Goal: Book appointment/travel/reservation

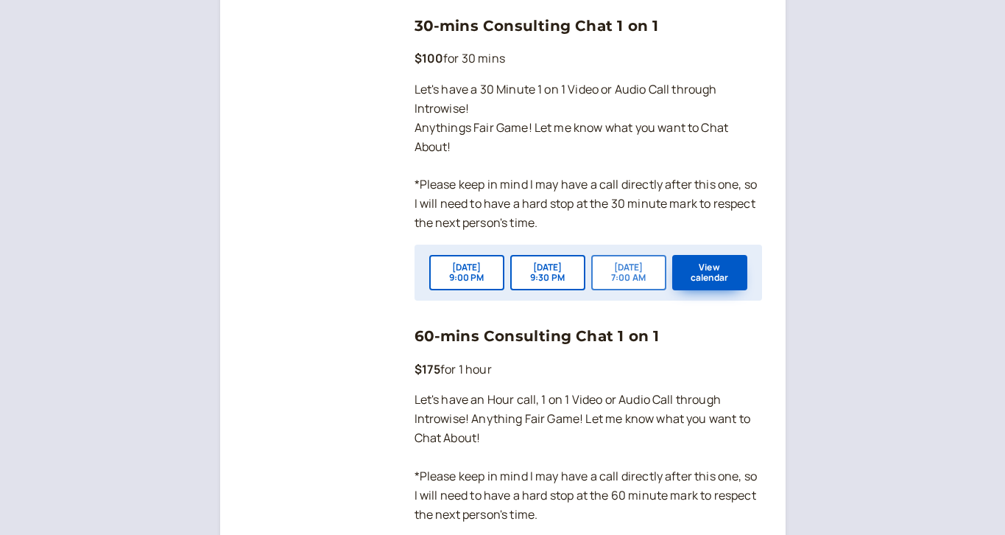
scroll to position [1101, 0]
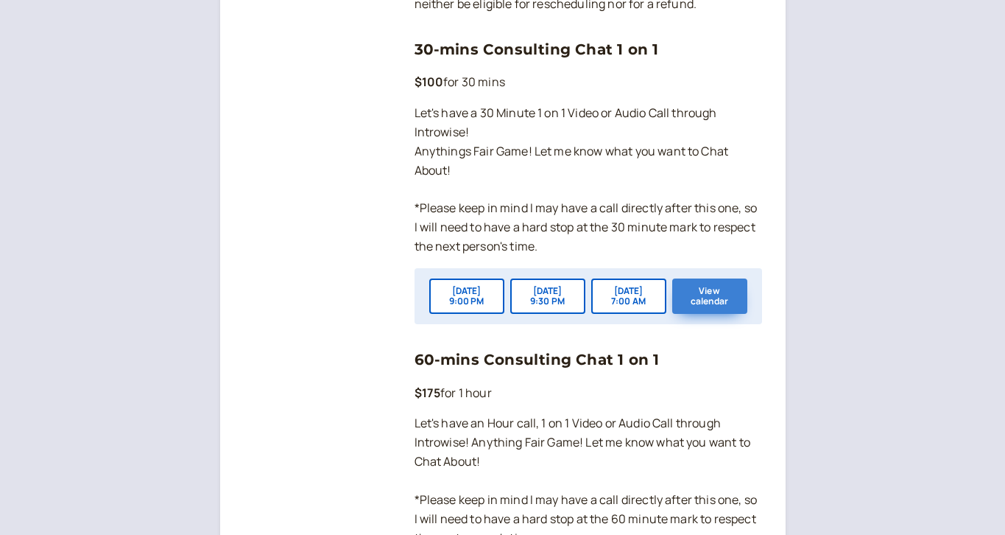
click at [713, 281] on button "View calendar" at bounding box center [709, 295] width 75 height 35
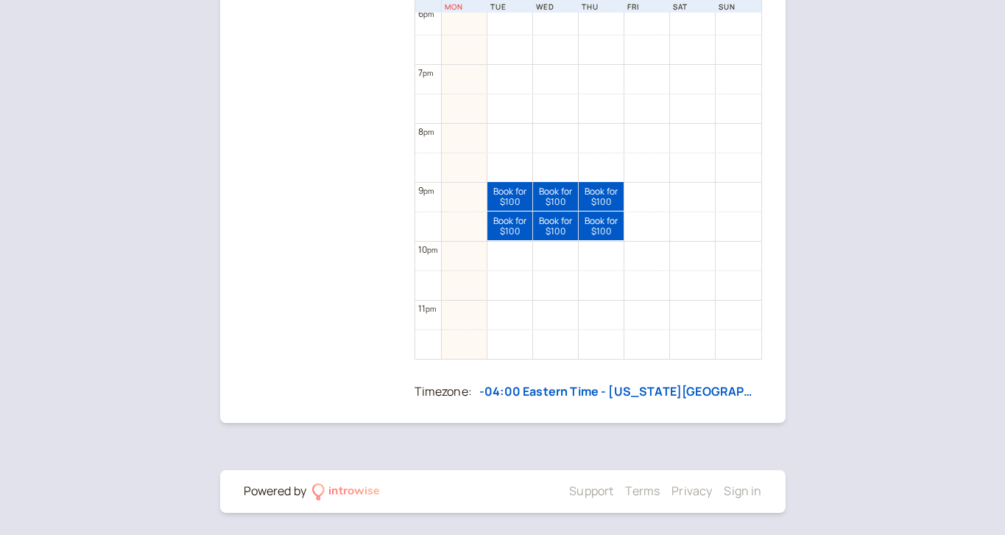
scroll to position [1068, 0]
click at [511, 229] on div "[DATE] 9:30 PM — 10:00 PM" at bounding box center [580, 222] width 140 height 23
click at [503, 219] on link "Book for $100 $100" at bounding box center [509, 225] width 45 height 29
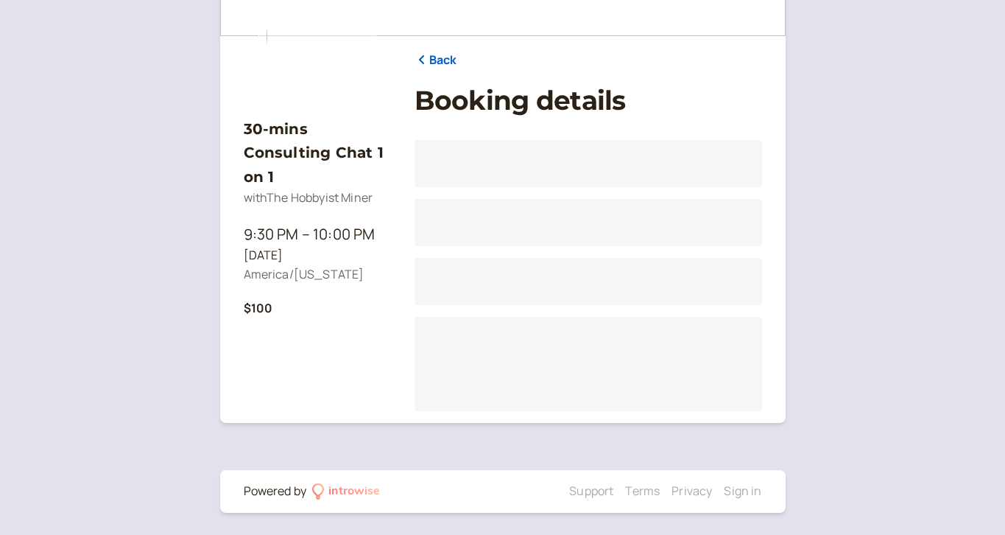
scroll to position [183, 0]
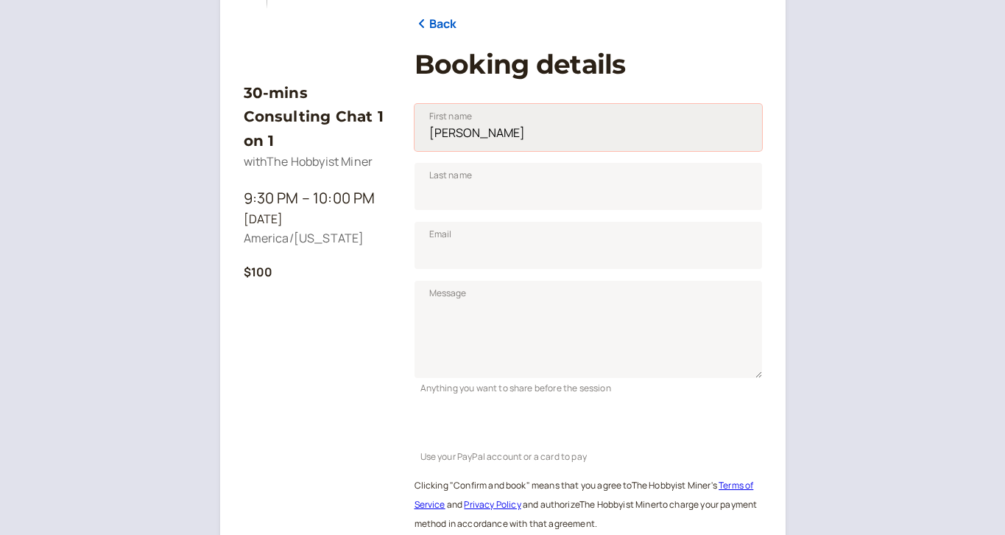
type input "[PERSON_NAME]"
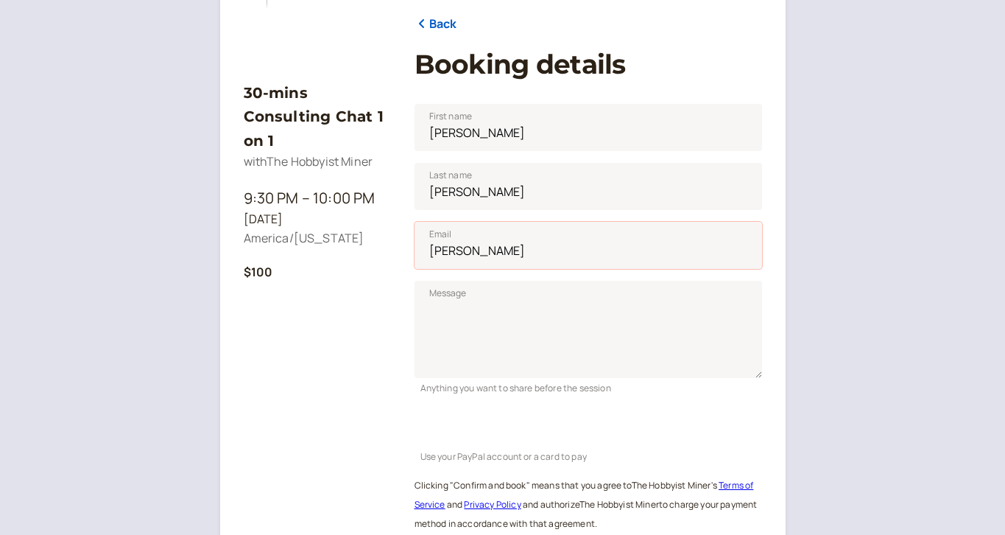
type input "[EMAIL_ADDRESS][DOMAIN_NAME]"
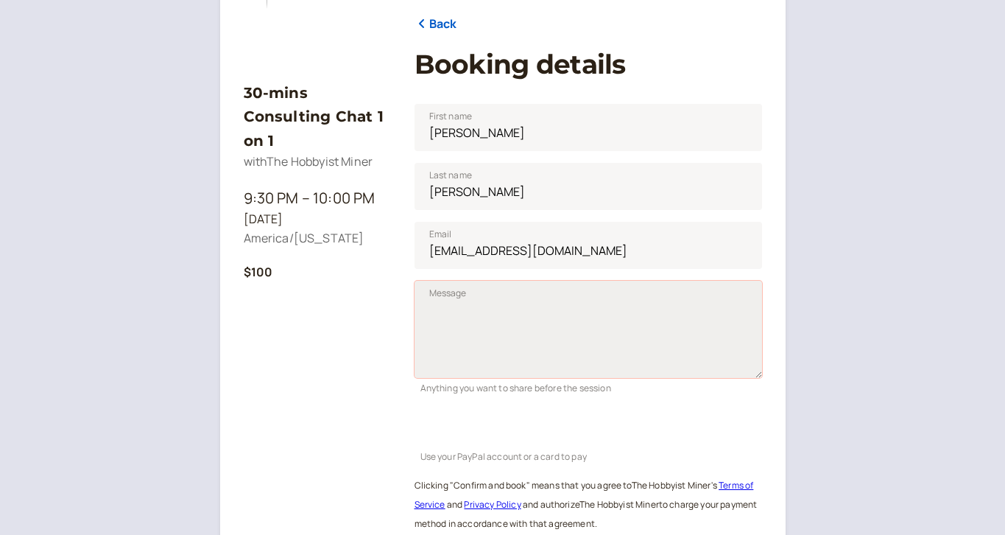
click at [476, 293] on textarea "Message" at bounding box center [589, 329] width 348 height 97
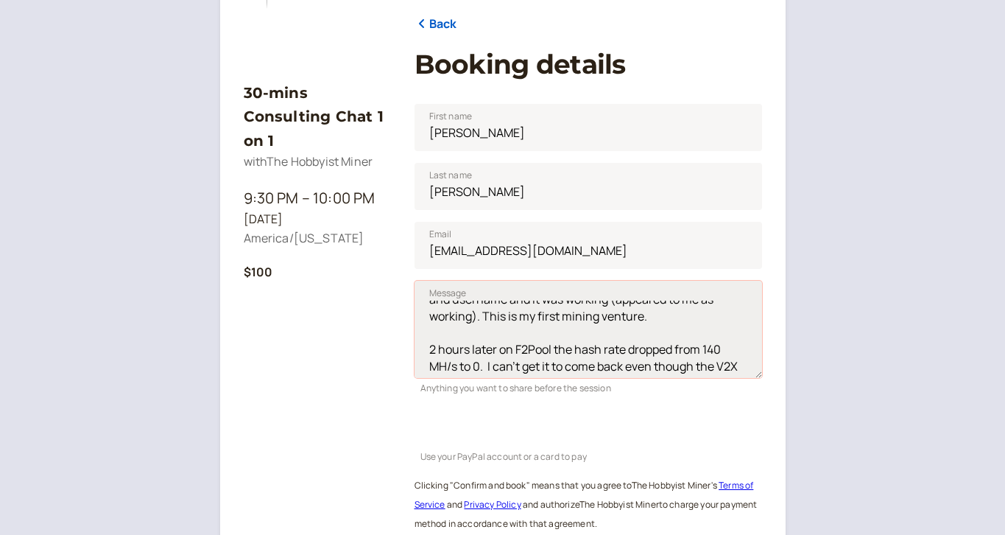
scroll to position [60, 0]
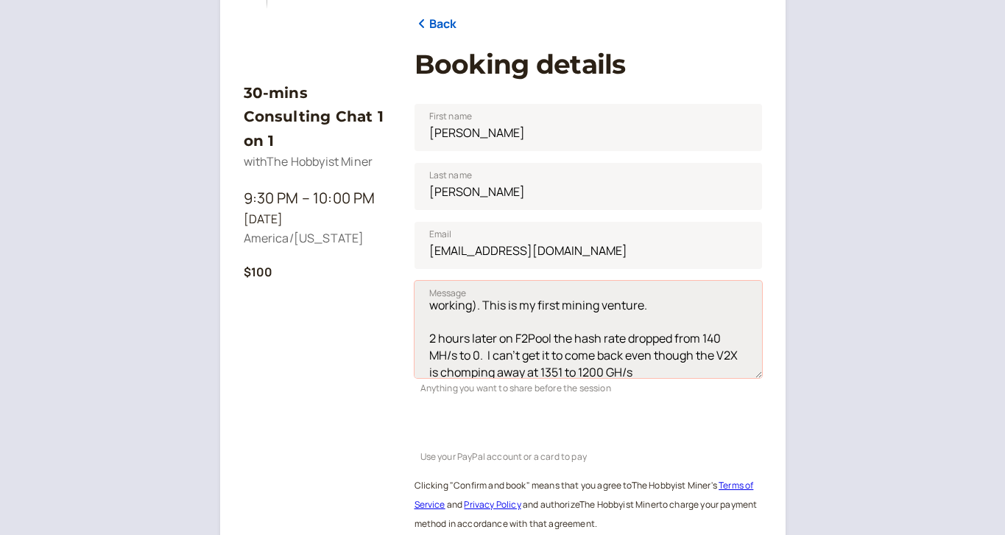
click at [660, 368] on textarea "I sent you a note on X... Thanks for the videos! I started up a brand new iPoll…" at bounding box center [589, 329] width 348 height 97
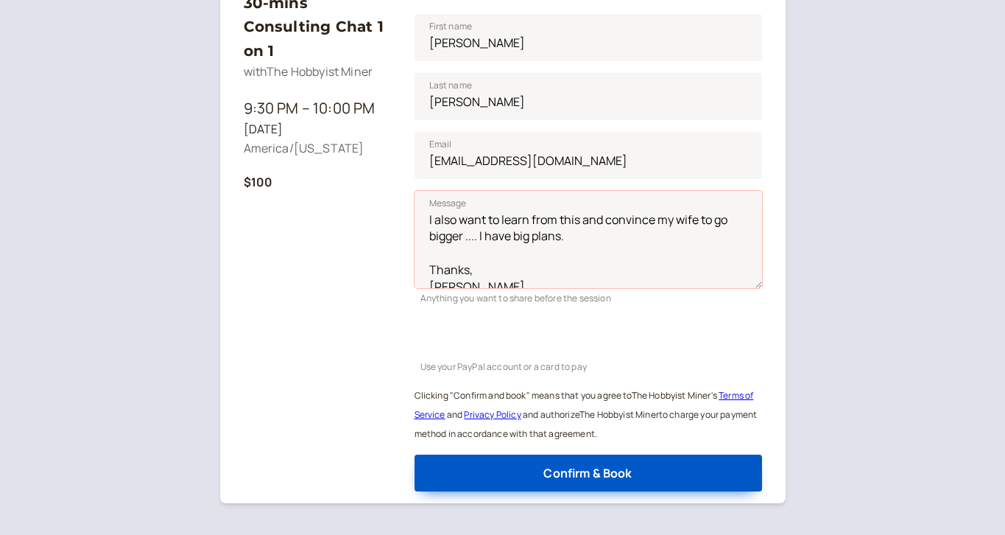
scroll to position [274, 0]
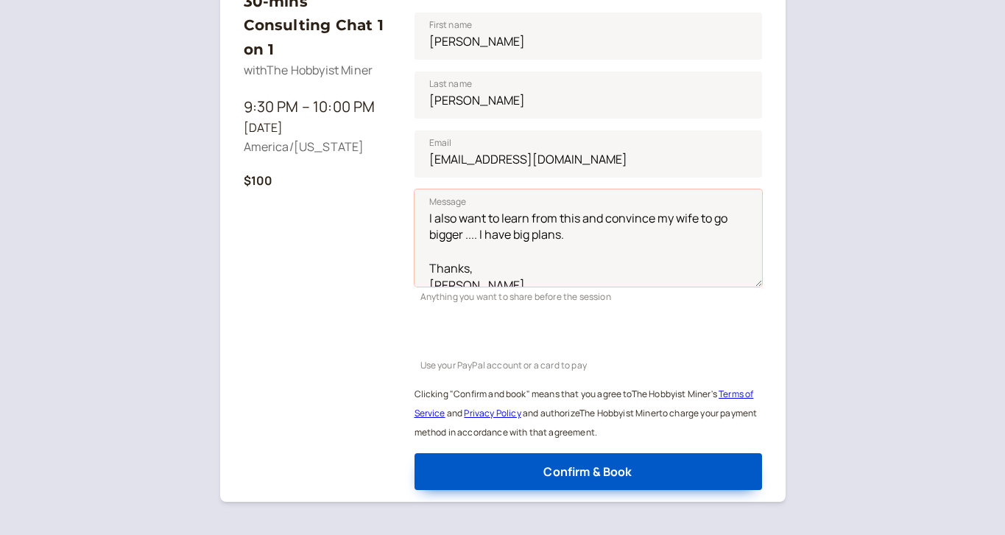
type textarea "I sent you a note on X... Thanks for the videos! I started up a brand new iPoll…"
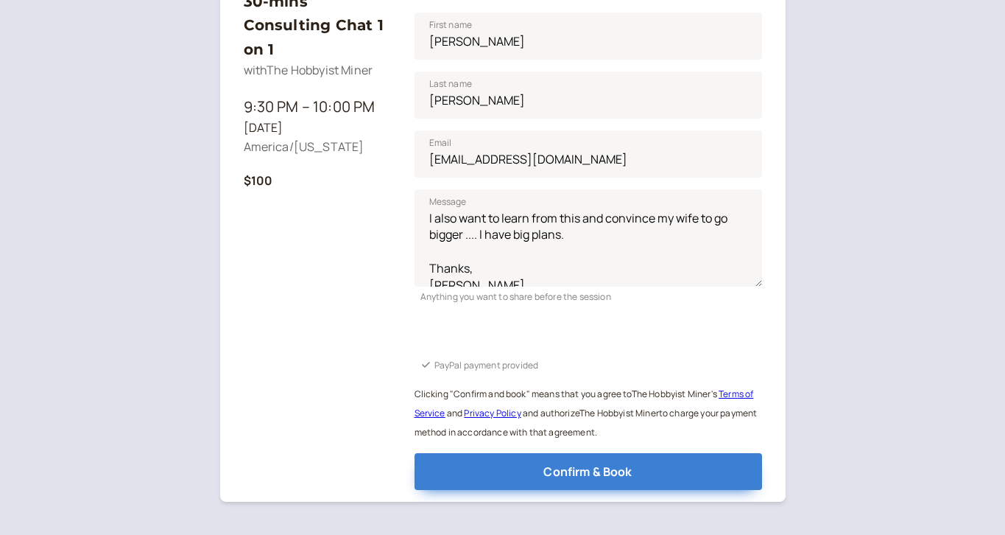
click at [560, 463] on span "Confirm & Book" at bounding box center [587, 471] width 88 height 16
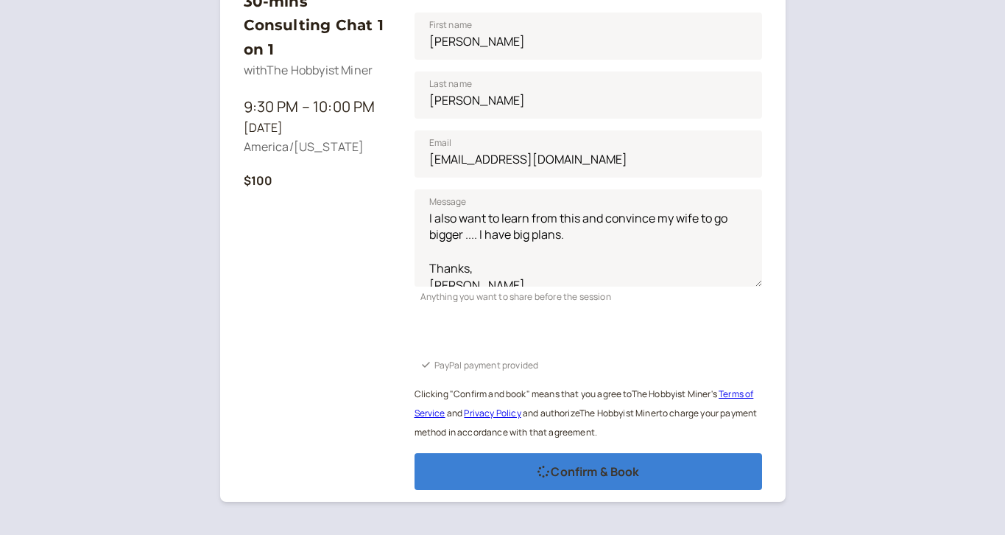
scroll to position [121, 0]
